Goal: Transaction & Acquisition: Download file/media

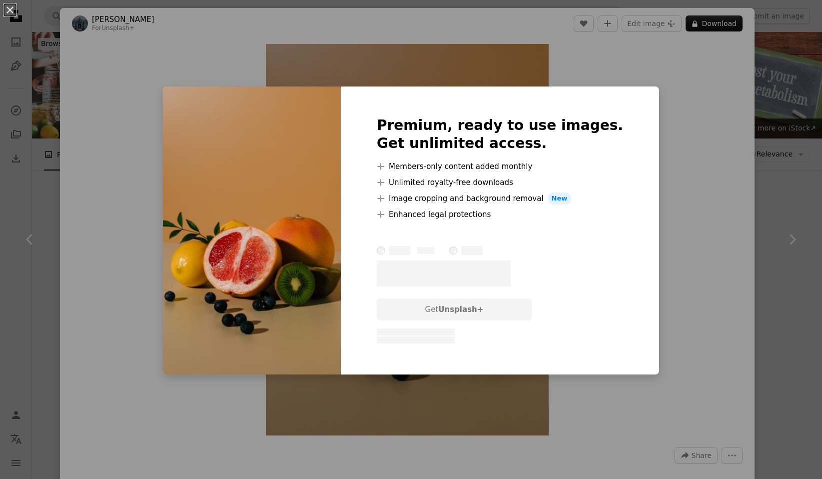
scroll to position [4490, 0]
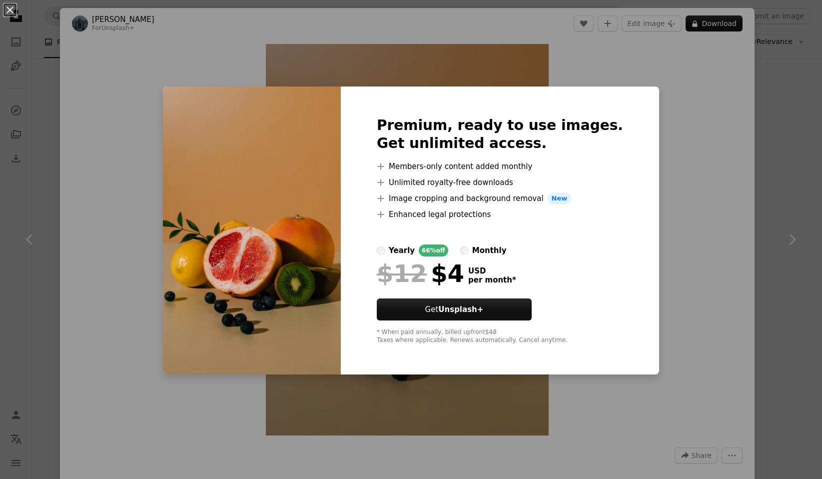
click at [682, 179] on div "An X shape Premium, ready to use images. Get unlimited access. A plus sign Memb…" at bounding box center [411, 239] width 822 height 479
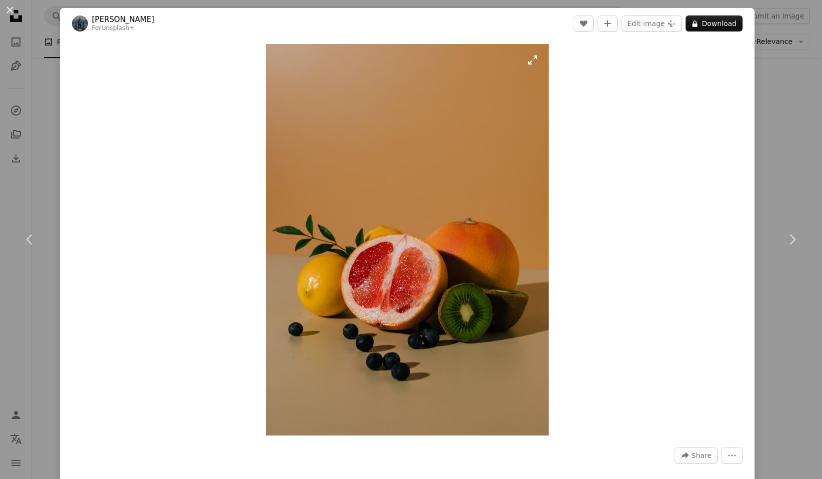
click at [536, 64] on img "Zoom in on this image" at bounding box center [407, 239] width 283 height 391
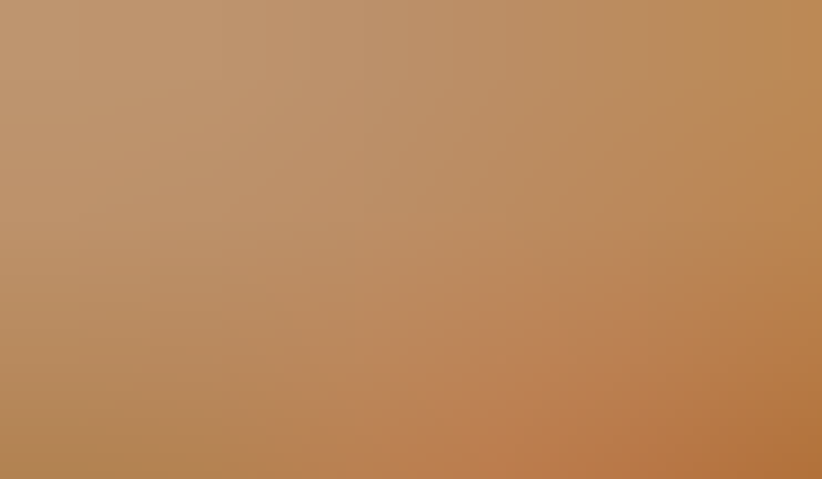
scroll to position [329, 0]
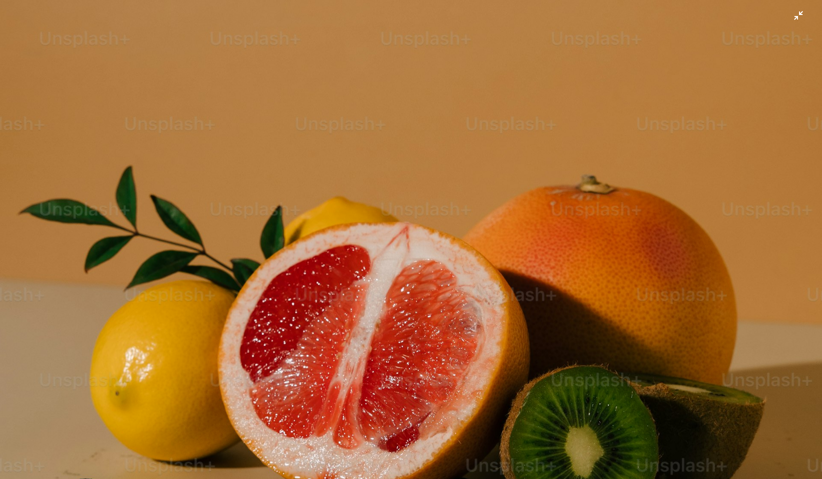
click at [536, 65] on img "Zoom out on this image" at bounding box center [411, 239] width 823 height 1138
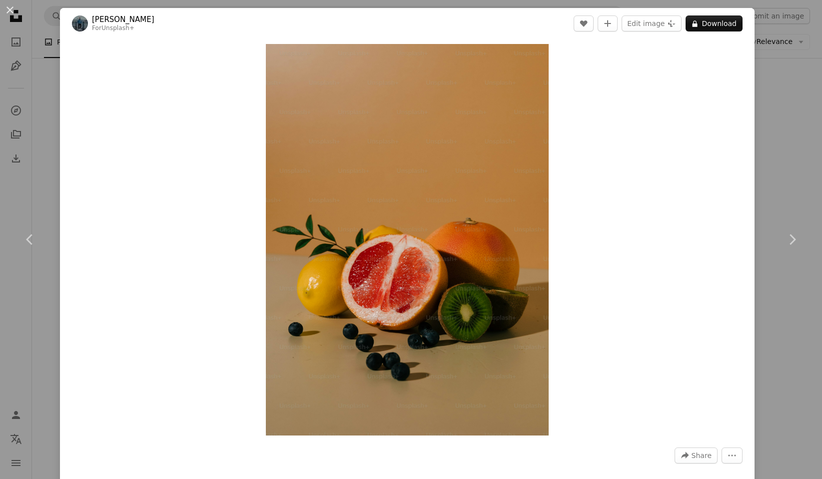
click at [792, 85] on div "An X shape Chevron left Chevron right [PERSON_NAME] For Unsplash+ A heart A plu…" at bounding box center [411, 239] width 822 height 479
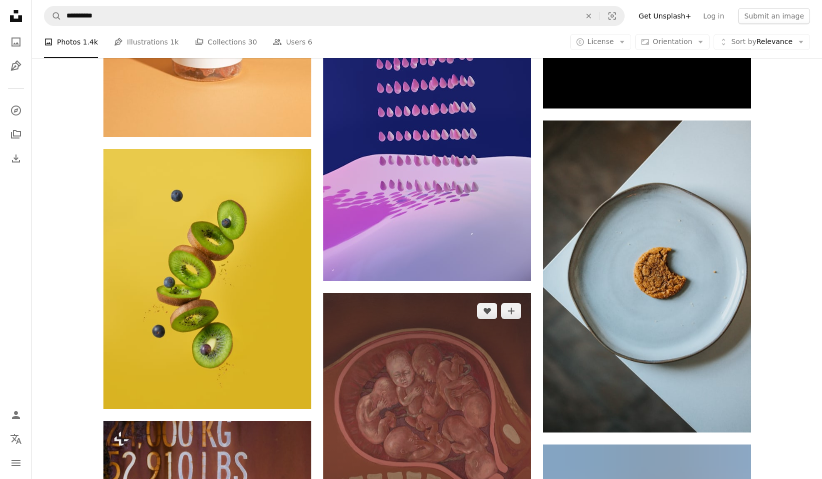
scroll to position [12478, 0]
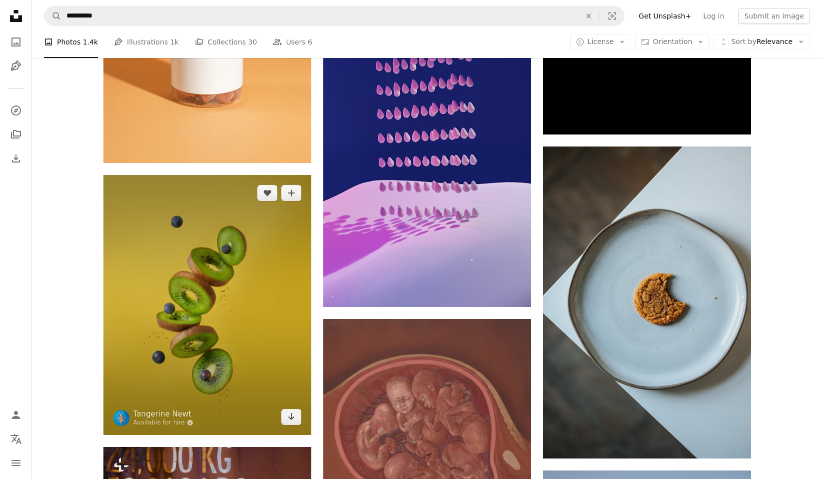
click at [288, 286] on img at bounding box center [207, 305] width 208 height 260
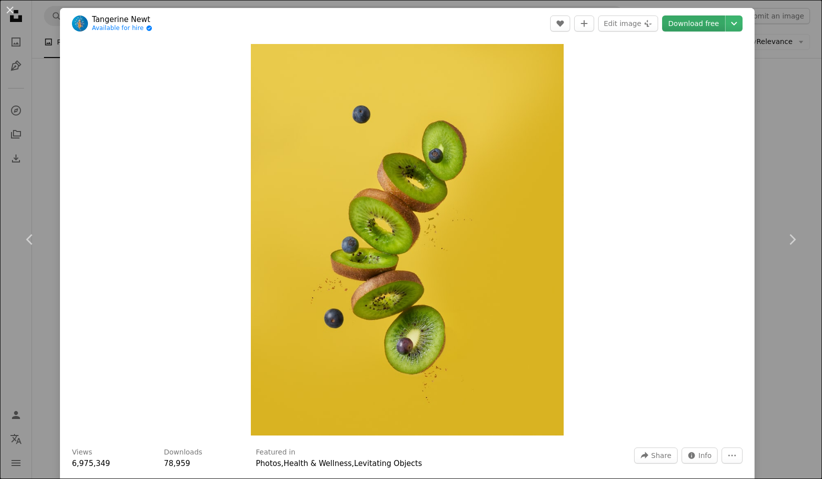
click at [704, 23] on link "Download free" at bounding box center [693, 23] width 63 height 16
